Goal: Check status: Check status

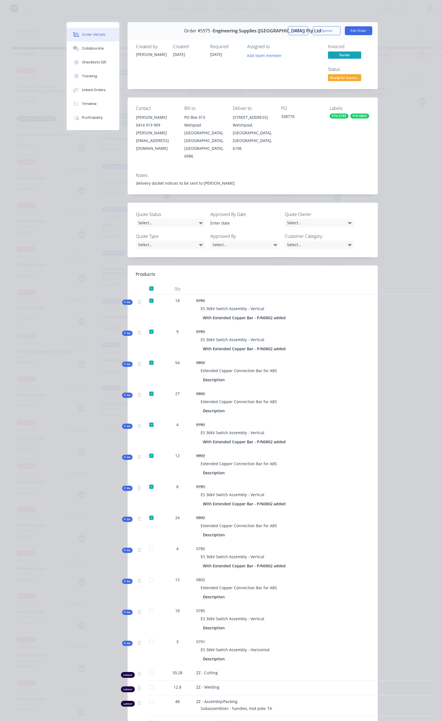
scroll to position [0, 40]
click at [309, 31] on button "Close" at bounding box center [298, 30] width 20 height 9
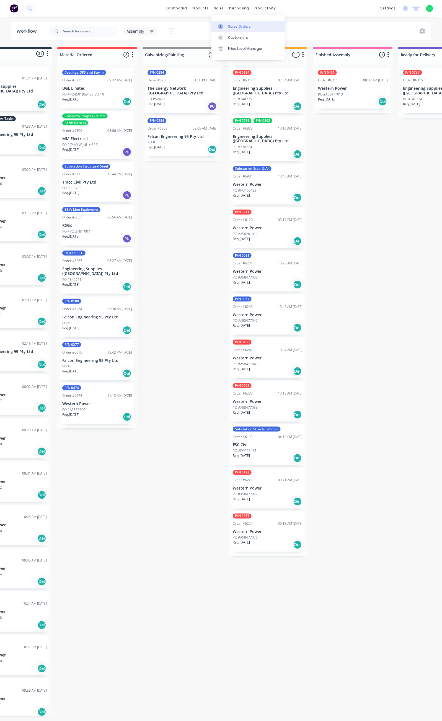
click at [224, 23] on link "Sales Orders" at bounding box center [248, 26] width 73 height 11
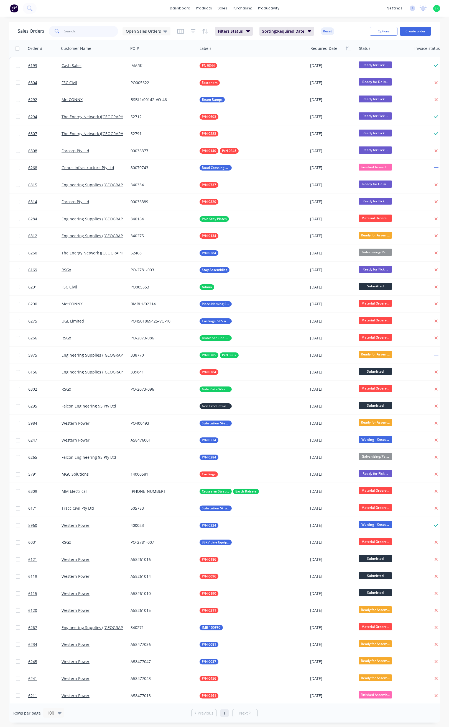
click at [78, 29] on input "text" at bounding box center [91, 31] width 54 height 11
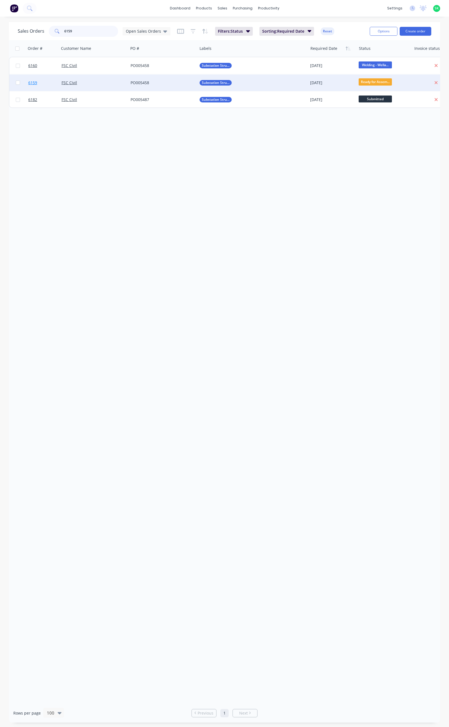
type input "6159"
click at [28, 83] on span "6159" at bounding box center [32, 83] width 9 height 6
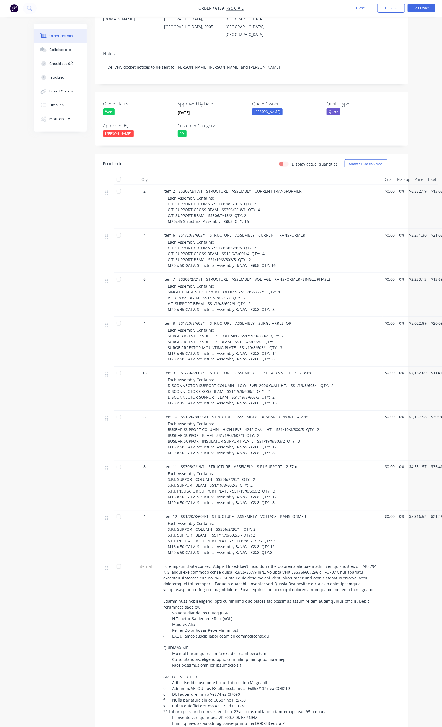
scroll to position [83, 0]
drag, startPoint x: 242, startPoint y: 421, endPoint x: 137, endPoint y: 423, distance: 104.5
click at [162, 423] on div "Item 10 - SS1/20/8/606/1 - STRUCTURE - ASSEMBLY - BUSBAR SUPPORT - 4.27m Each A…" at bounding box center [273, 438] width 222 height 50
copy span "BUSBAR SUPPORT BEAM - SS1/19/8/602/3 QTY: 2"
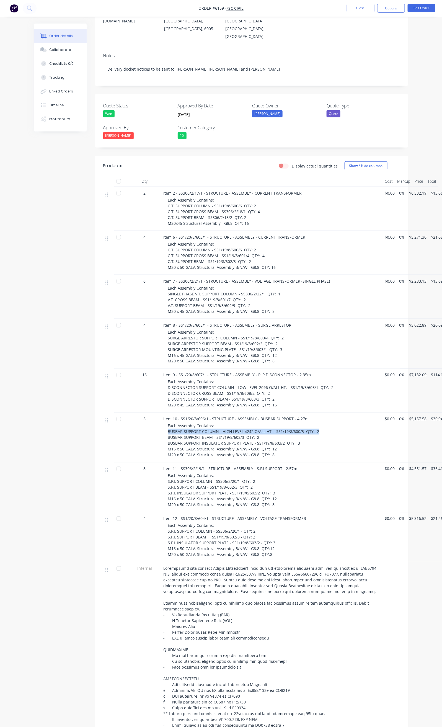
drag, startPoint x: 293, startPoint y: 418, endPoint x: 138, endPoint y: 419, distance: 154.9
click at [162, 419] on div "Item 10 - SS1/20/8/606/1 - STRUCTURE - ASSEMBLY - BUSBAR SUPPORT - 4.27m Each A…" at bounding box center [273, 438] width 222 height 50
copy span "BUSBAR SUPPORT COLUMN - HIGH LEVEL 4242 O/ALL HT. - SS1/19/8/600/5 QTY: 2"
drag, startPoint x: 276, startPoint y: 428, endPoint x: 138, endPoint y: 430, distance: 138.0
click at [162, 430] on div "Item 10 - SS1/20/8/606/1 - STRUCTURE - ASSEMBLY - BUSBAR SUPPORT - 4.27m Each A…" at bounding box center [273, 438] width 222 height 50
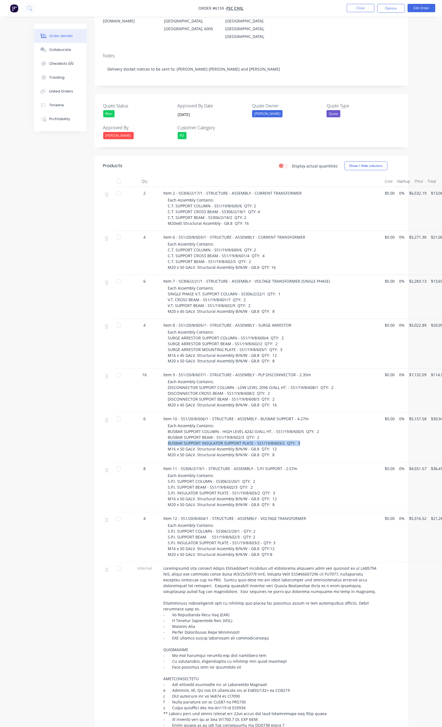
copy span "BUSBAR SUPPORT INSULATOR SUPPORT PLATE - SS1/19/8/603/2 QTY: 3"
